Goal: Task Accomplishment & Management: Manage account settings

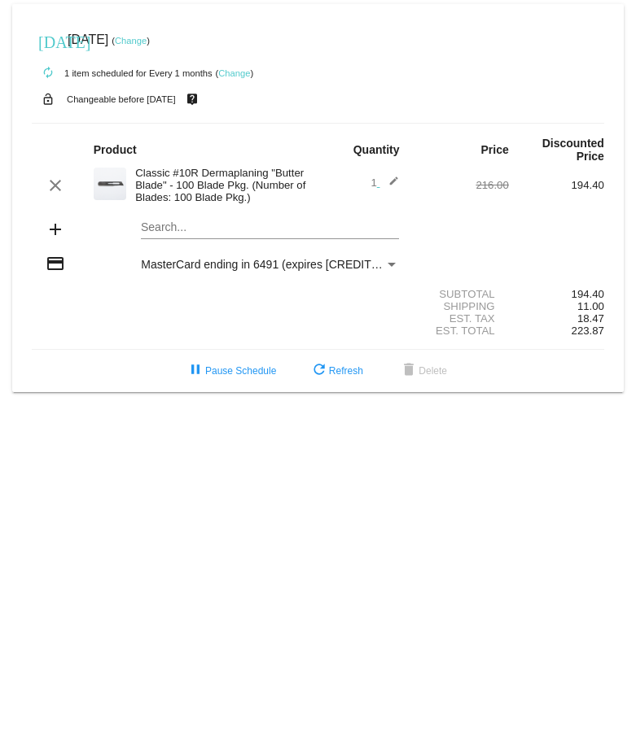
click at [146, 38] on link "Change" at bounding box center [131, 41] width 32 height 10
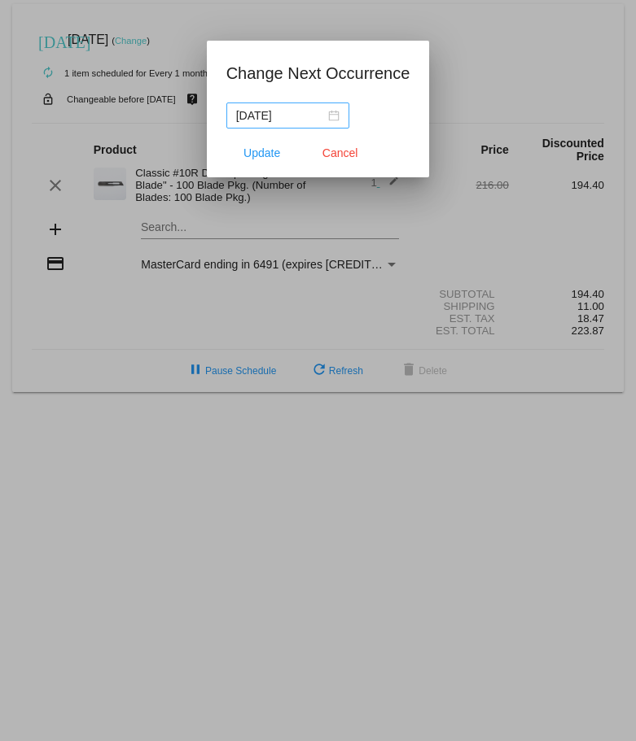
click at [333, 116] on div "[DATE]" at bounding box center [287, 116] width 103 height 18
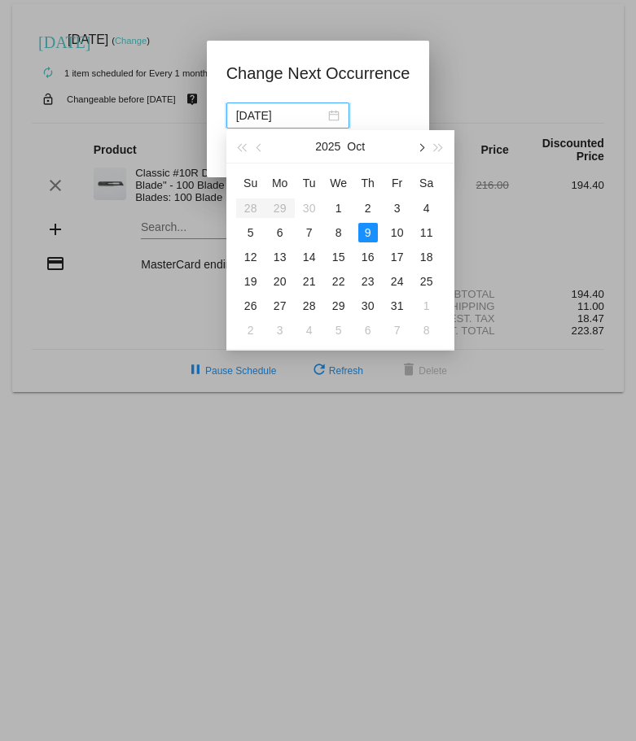
click at [419, 148] on span "button" at bounding box center [420, 148] width 8 height 8
click at [279, 279] on div "17" at bounding box center [280, 282] width 20 height 20
type input "[DATE]"
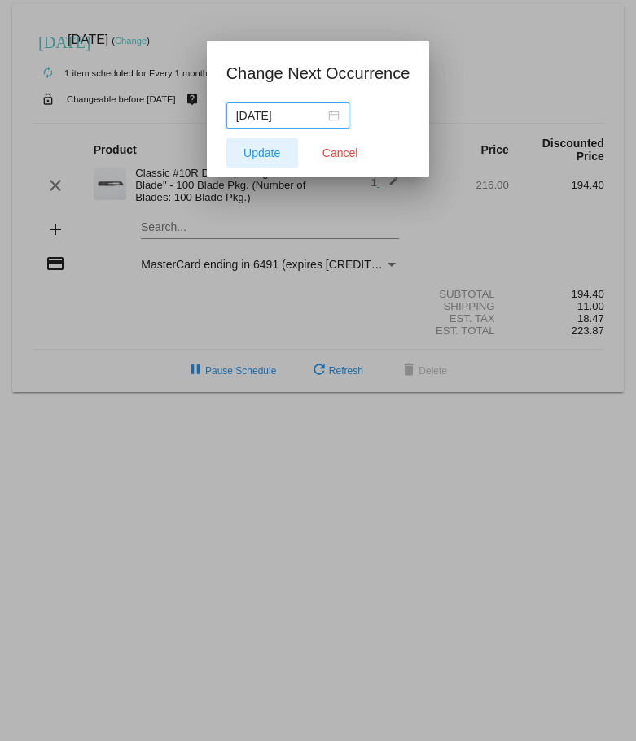
click at [274, 151] on span "Update" at bounding box center [261, 152] width 37 height 13
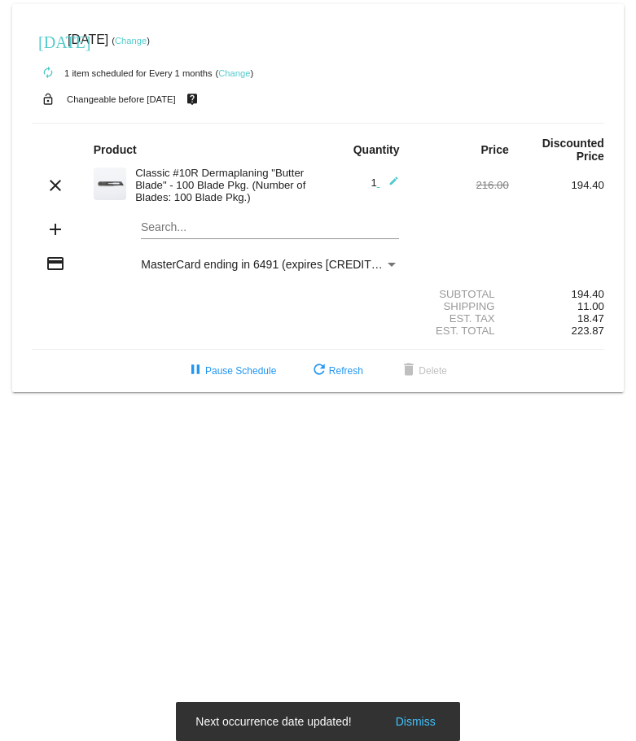
click at [230, 72] on link "Change" at bounding box center [234, 73] width 32 height 10
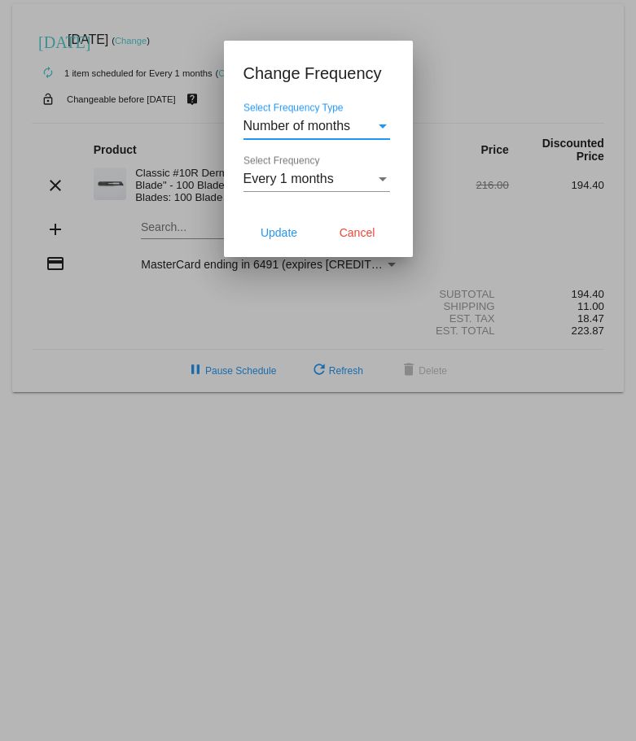
click at [373, 120] on div "Number of months" at bounding box center [309, 126] width 132 height 15
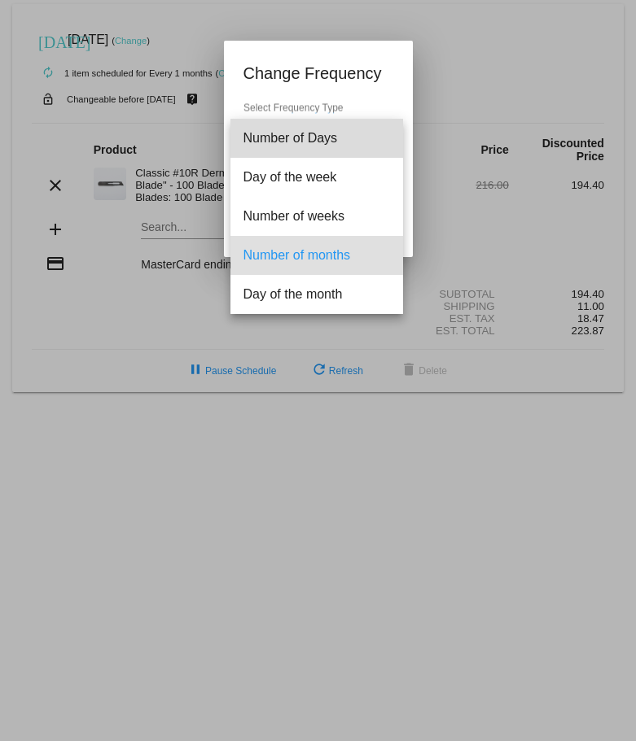
click at [373, 120] on span "Number of Days" at bounding box center [316, 138] width 146 height 39
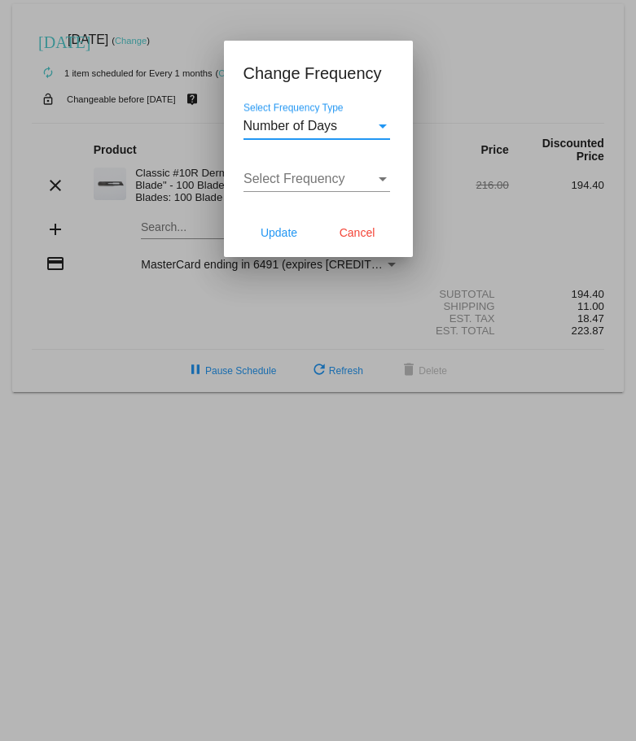
click at [379, 121] on div "Select Frequency Type" at bounding box center [382, 126] width 15 height 15
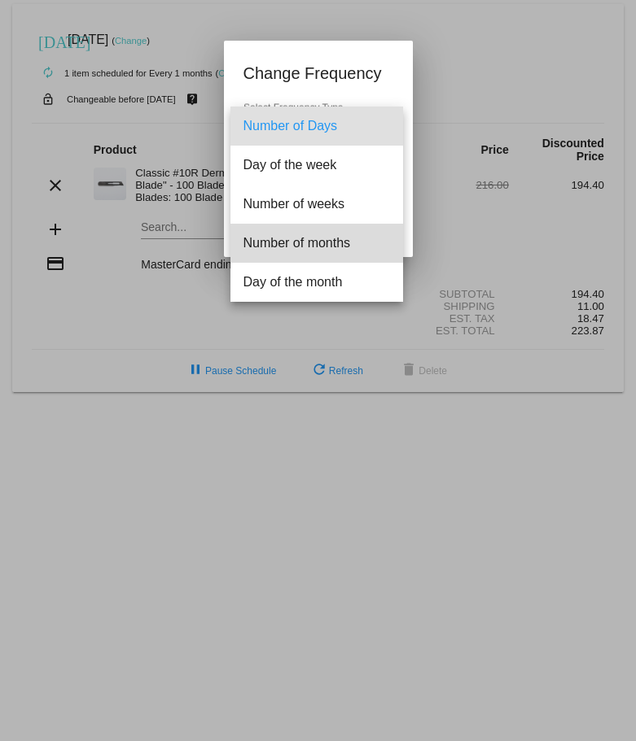
click at [334, 234] on span "Number of months" at bounding box center [316, 243] width 146 height 39
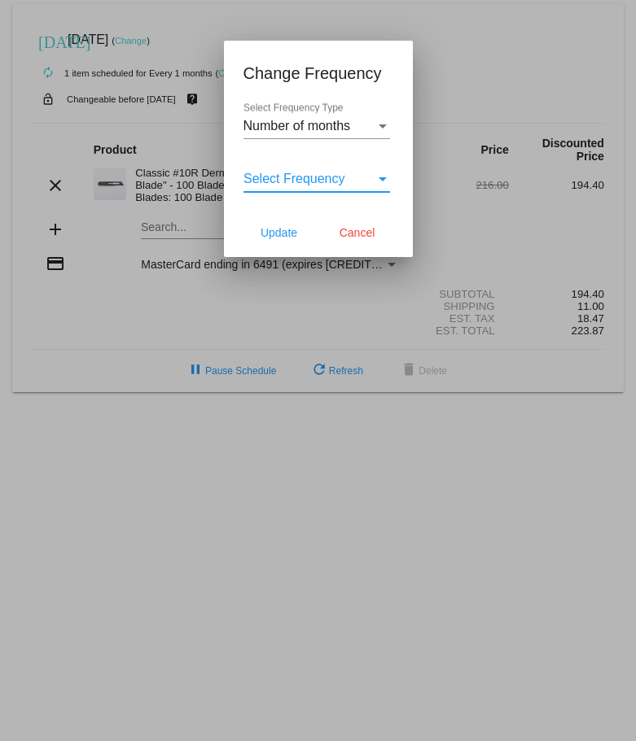
click at [378, 173] on div "Select Frequency" at bounding box center [382, 179] width 15 height 15
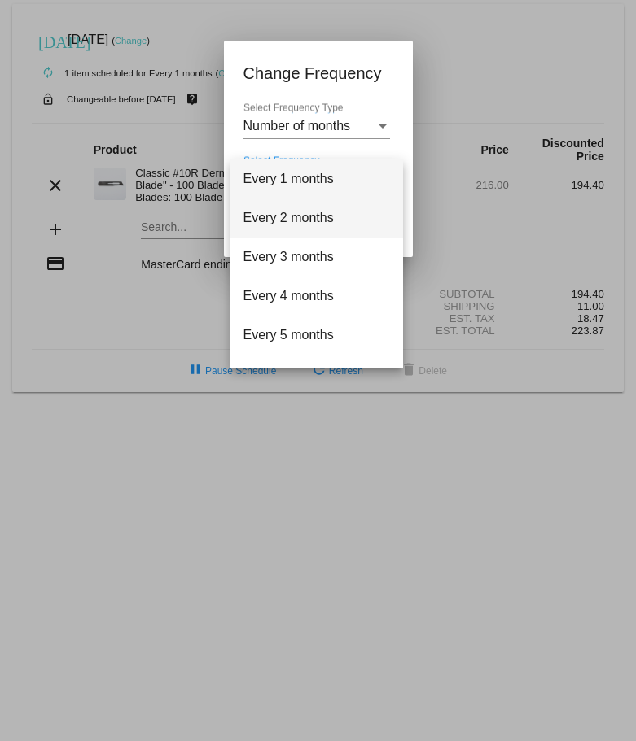
click at [317, 211] on span "Every 2 months" at bounding box center [316, 218] width 146 height 39
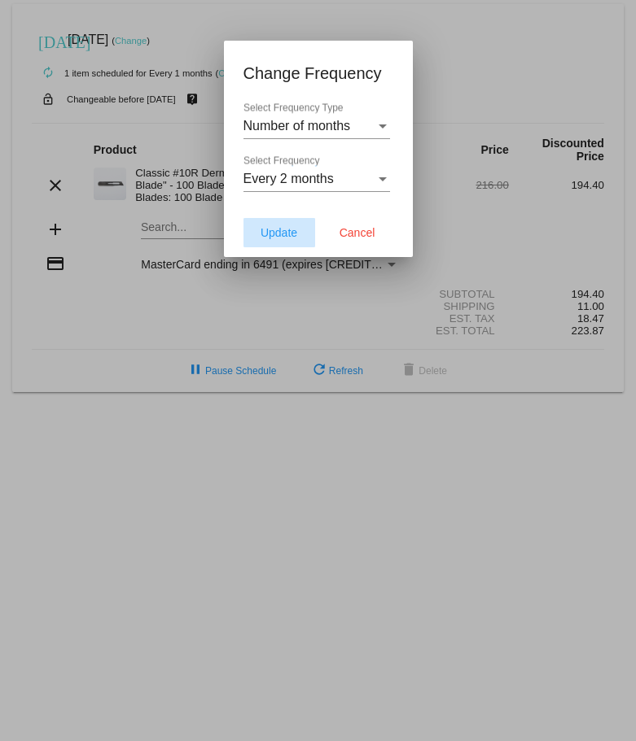
click at [288, 232] on span "Update" at bounding box center [278, 232] width 37 height 13
